Goal: Transaction & Acquisition: Purchase product/service

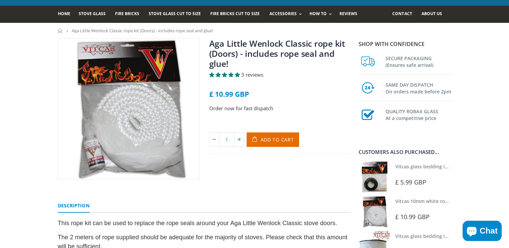
scroll to position [39, 0]
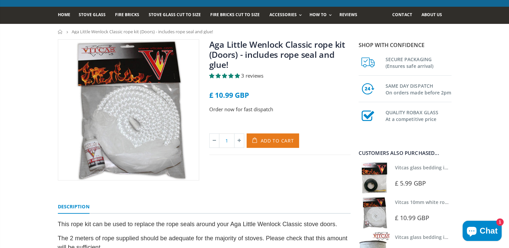
click at [277, 140] on span "Add to Cart" at bounding box center [277, 141] width 33 height 6
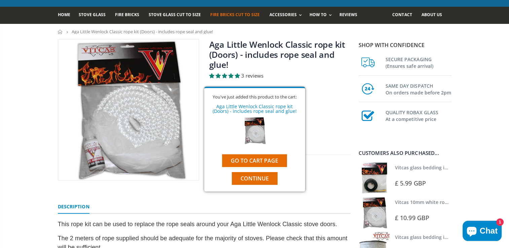
click at [237, 18] on link "Fire Bricks Cut To Size" at bounding box center [237, 15] width 55 height 17
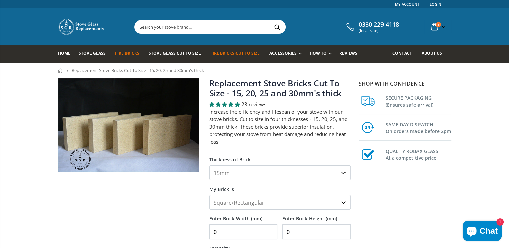
click at [127, 58] on link "Fire Bricks" at bounding box center [129, 53] width 29 height 17
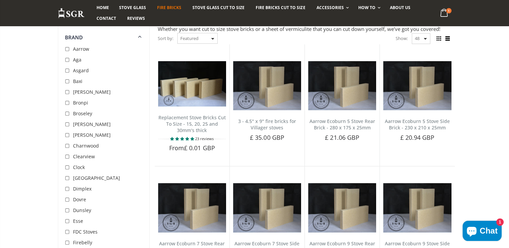
scroll to position [53, 0]
click at [71, 59] on input "checkbox" at bounding box center [68, 60] width 7 height 7
checkbox input "true"
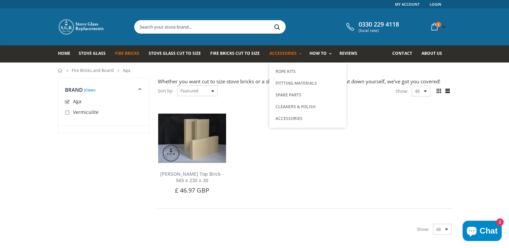
click at [285, 55] on span "Accessories" at bounding box center [282, 53] width 27 height 6
click at [430, 28] on icon at bounding box center [435, 27] width 12 height 12
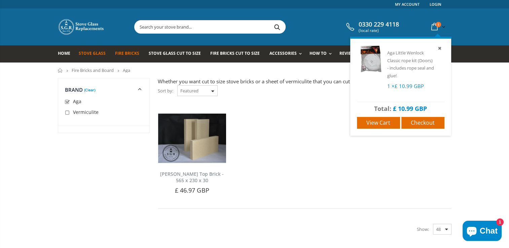
click at [89, 56] on link "Stove Glass" at bounding box center [95, 53] width 32 height 17
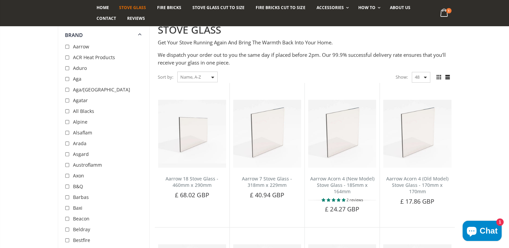
scroll to position [57, 0]
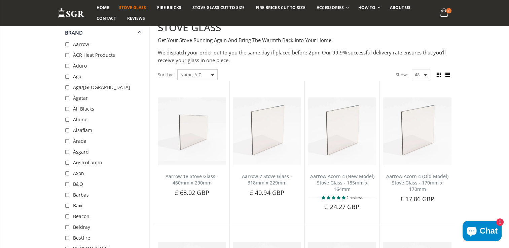
click at [71, 79] on input "checkbox" at bounding box center [68, 77] width 7 height 7
checkbox input "true"
